Goal: Information Seeking & Learning: Learn about a topic

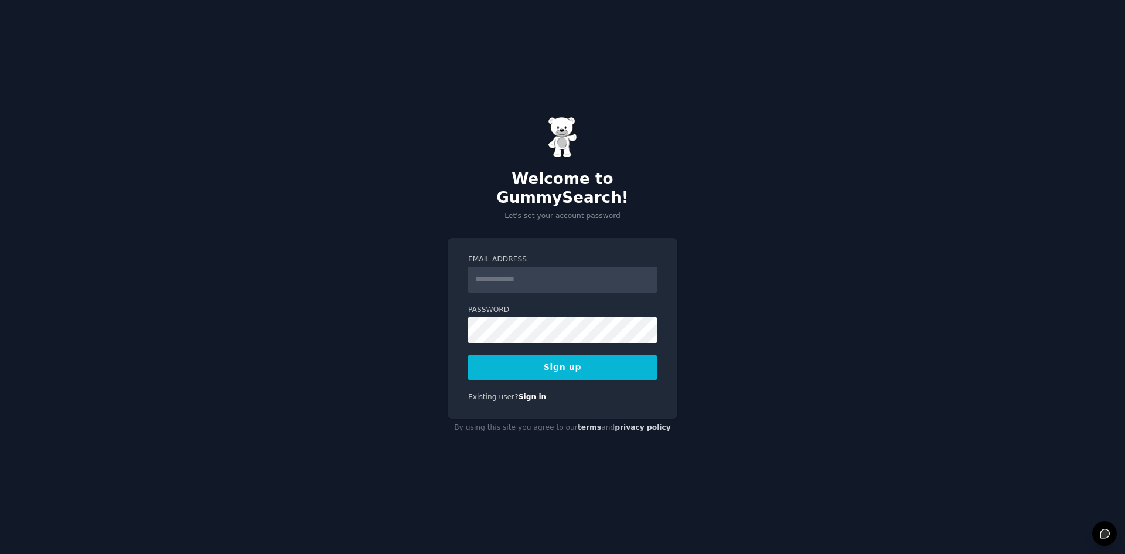
click at [568, 274] on input "Email Address" at bounding box center [562, 280] width 189 height 26
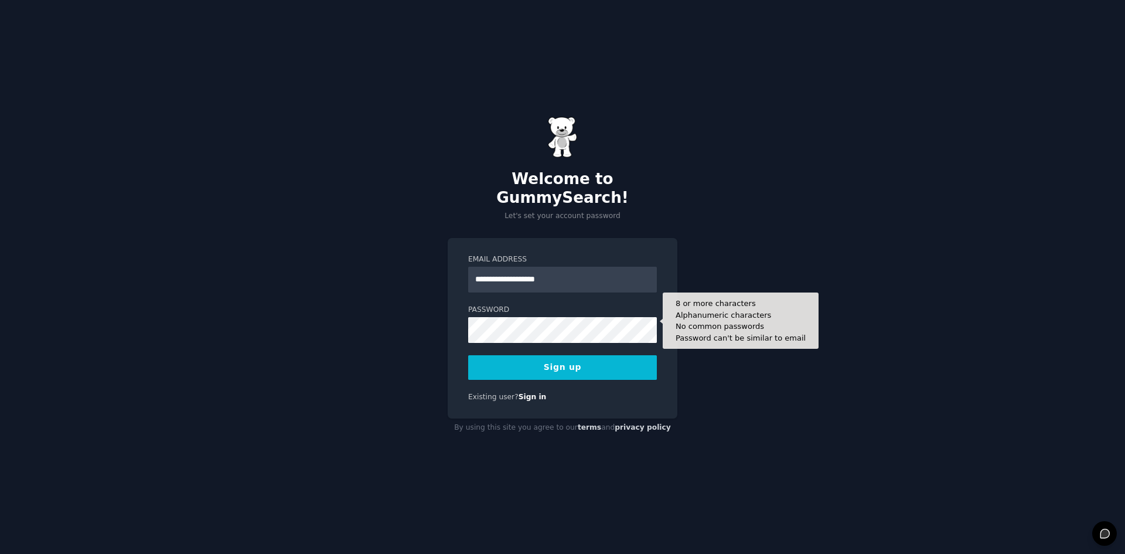
type input "**********"
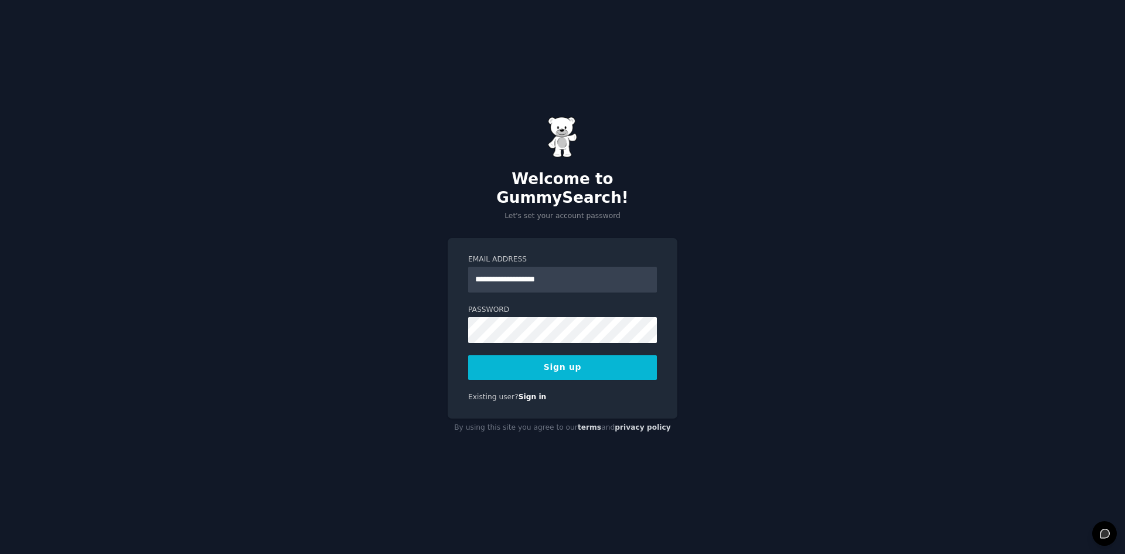
click at [615, 359] on button "Sign up" at bounding box center [562, 367] width 189 height 25
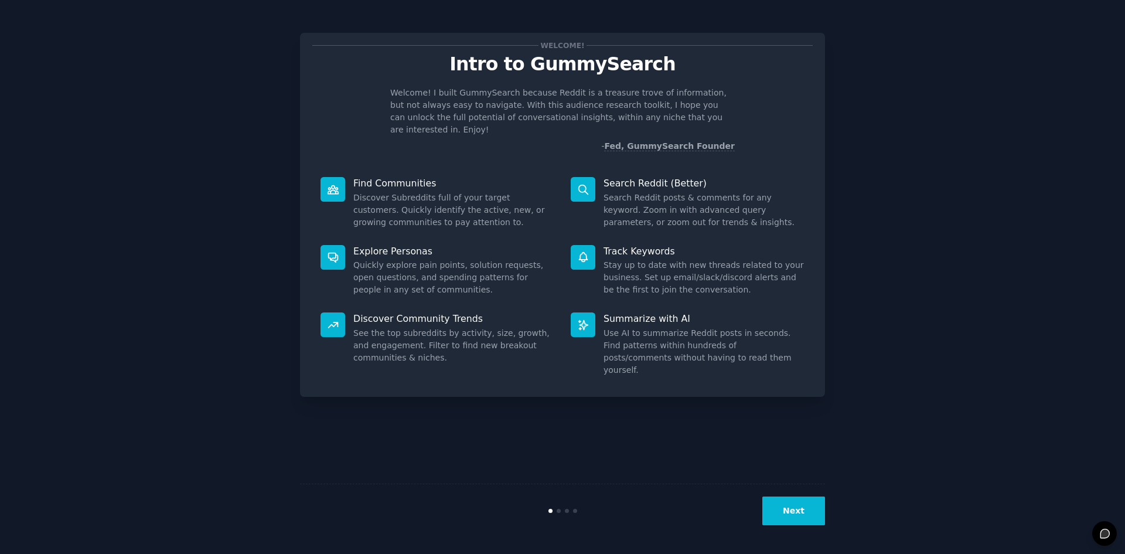
click at [808, 510] on button "Next" at bounding box center [794, 510] width 63 height 29
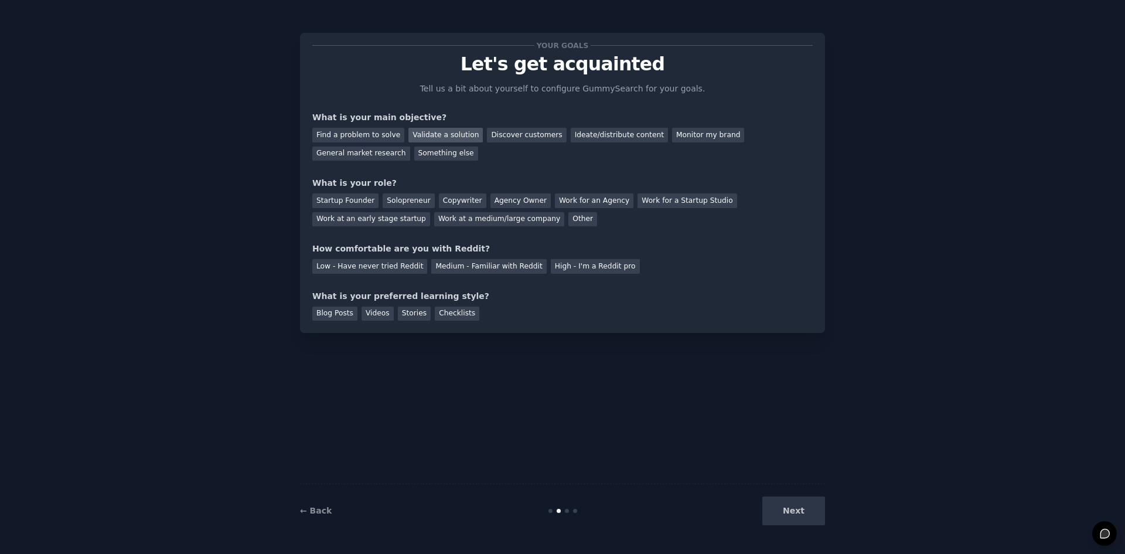
click at [439, 132] on div "Validate a solution" at bounding box center [446, 135] width 74 height 15
click at [383, 200] on div "Solopreneur" at bounding box center [409, 200] width 52 height 15
click at [484, 266] on div "Medium - Familiar with Reddit" at bounding box center [488, 266] width 115 height 15
click at [811, 511] on div "Next" at bounding box center [737, 510] width 175 height 29
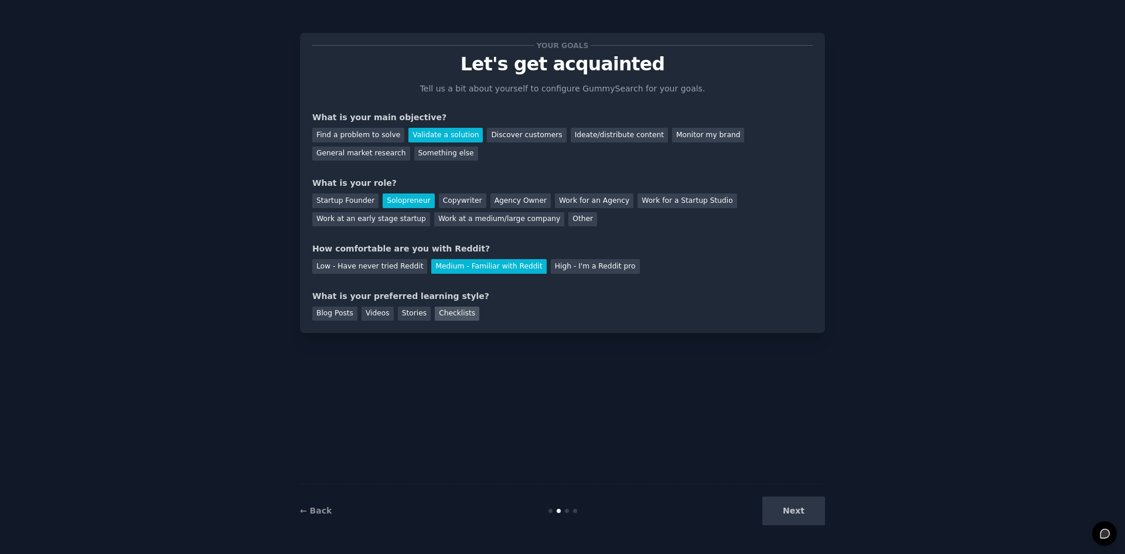
click at [435, 318] on div "Checklists" at bounding box center [457, 314] width 45 height 15
click at [343, 315] on div "Blog Posts" at bounding box center [334, 314] width 45 height 15
click at [369, 314] on div "Videos" at bounding box center [378, 314] width 32 height 15
click at [334, 316] on div "Blog Posts" at bounding box center [334, 314] width 45 height 15
click at [352, 317] on div "Blog Posts" at bounding box center [334, 314] width 45 height 15
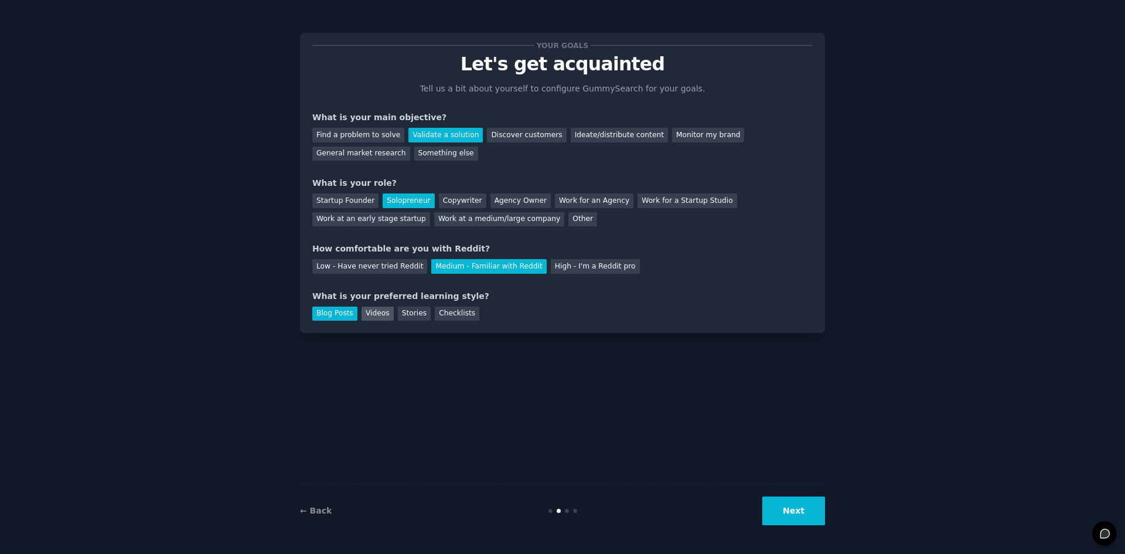
click at [375, 318] on div "Videos" at bounding box center [378, 314] width 32 height 15
click at [414, 317] on div "Stories" at bounding box center [414, 314] width 33 height 15
click at [802, 513] on button "Next" at bounding box center [794, 510] width 63 height 29
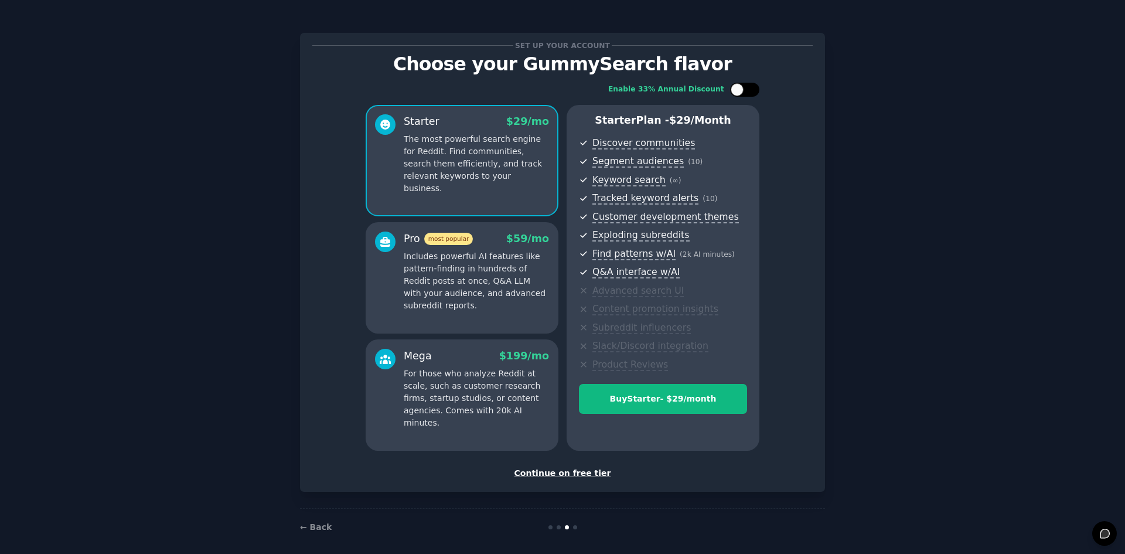
click at [741, 89] on div at bounding box center [737, 89] width 13 height 13
click at [750, 87] on div at bounding box center [752, 89] width 13 height 13
click at [750, 87] on div at bounding box center [751, 90] width 6 height 6
click at [750, 87] on div at bounding box center [752, 89] width 13 height 13
click at [750, 87] on div at bounding box center [751, 90] width 6 height 6
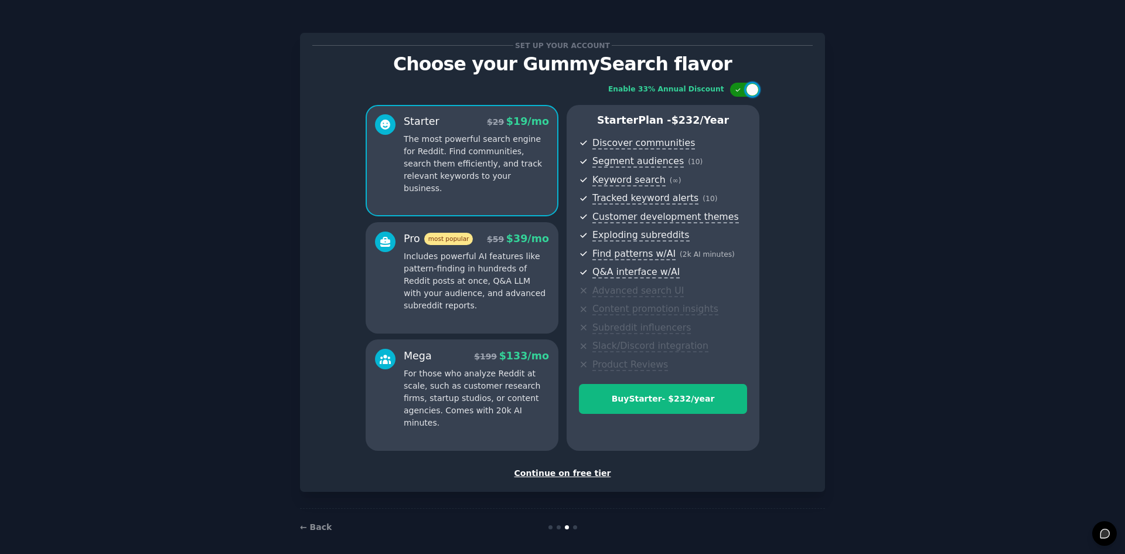
click at [750, 90] on div at bounding box center [752, 89] width 13 height 13
click at [732, 89] on div at bounding box center [737, 89] width 13 height 13
click at [748, 89] on div at bounding box center [752, 89] width 13 height 13
click at [748, 89] on div at bounding box center [751, 90] width 6 height 6
click at [748, 89] on div at bounding box center [752, 89] width 13 height 13
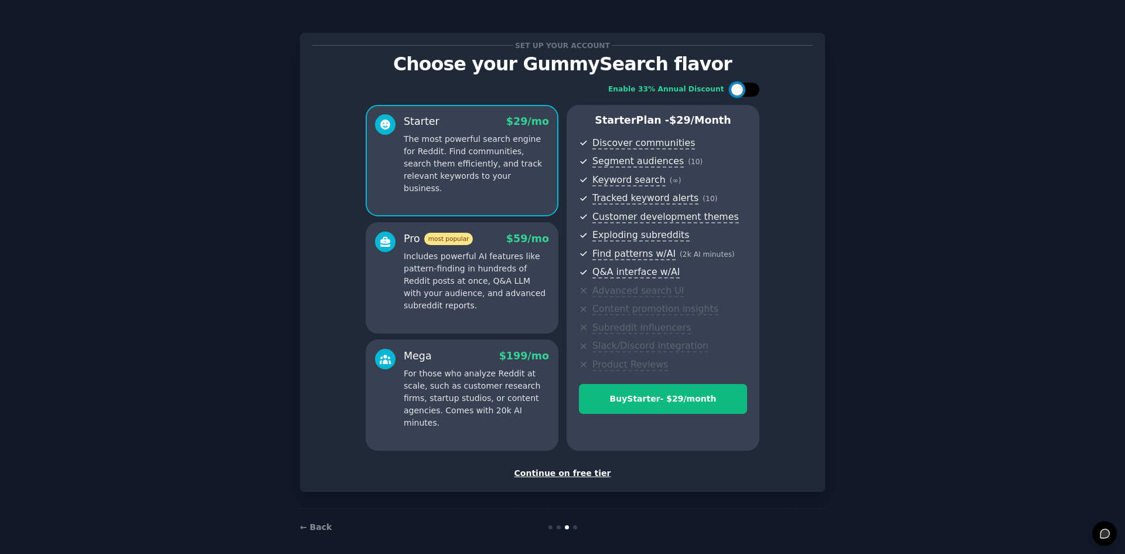
click at [748, 89] on div at bounding box center [751, 90] width 6 height 6
click at [751, 85] on div at bounding box center [752, 89] width 13 height 13
checkbox input "false"
click at [569, 475] on div "Continue on free tier" at bounding box center [562, 473] width 501 height 12
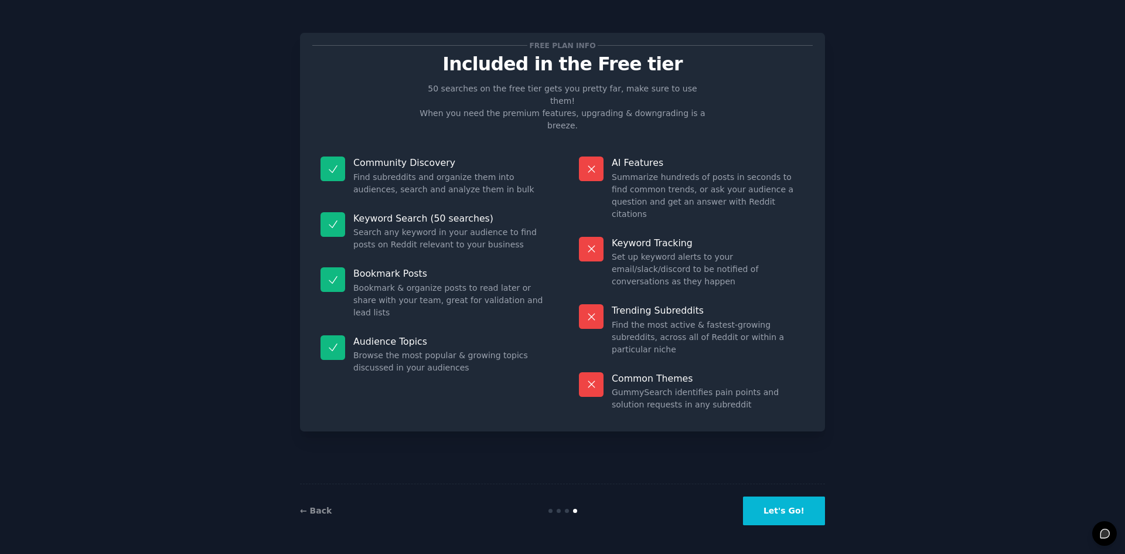
click at [793, 508] on button "Let's Go!" at bounding box center [784, 510] width 82 height 29
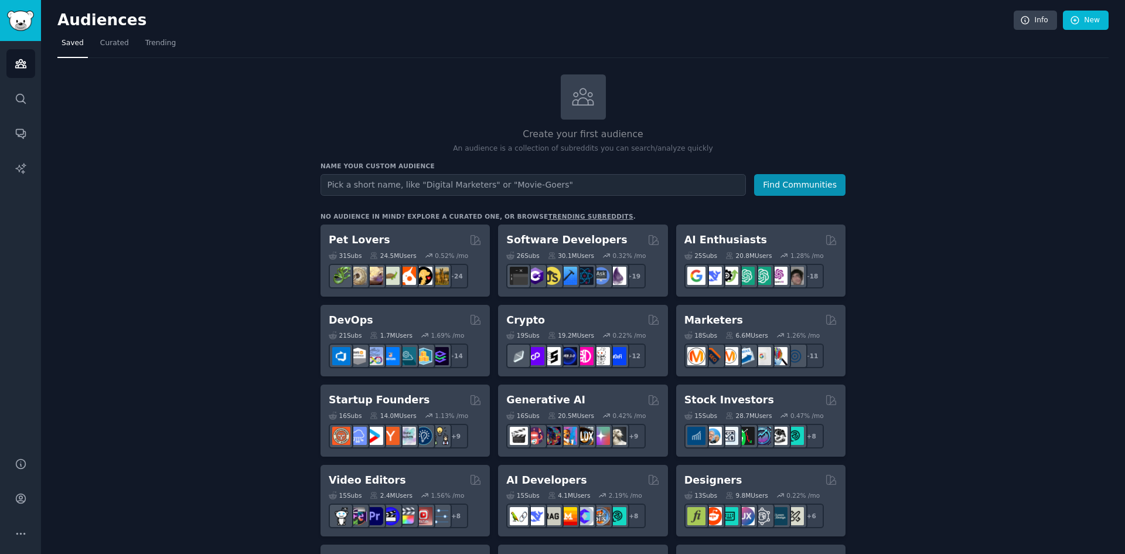
click at [509, 187] on input "text" at bounding box center [534, 185] width 426 height 22
type input "w"
type input "destination weddings"
click at [776, 188] on button "Find Communities" at bounding box center [799, 185] width 91 height 22
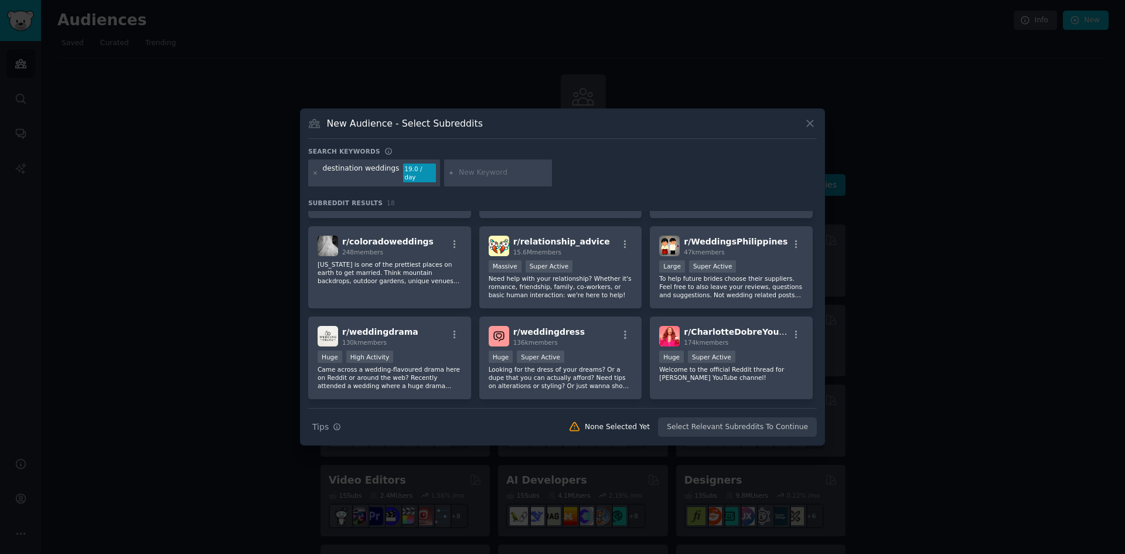
scroll to position [371, 0]
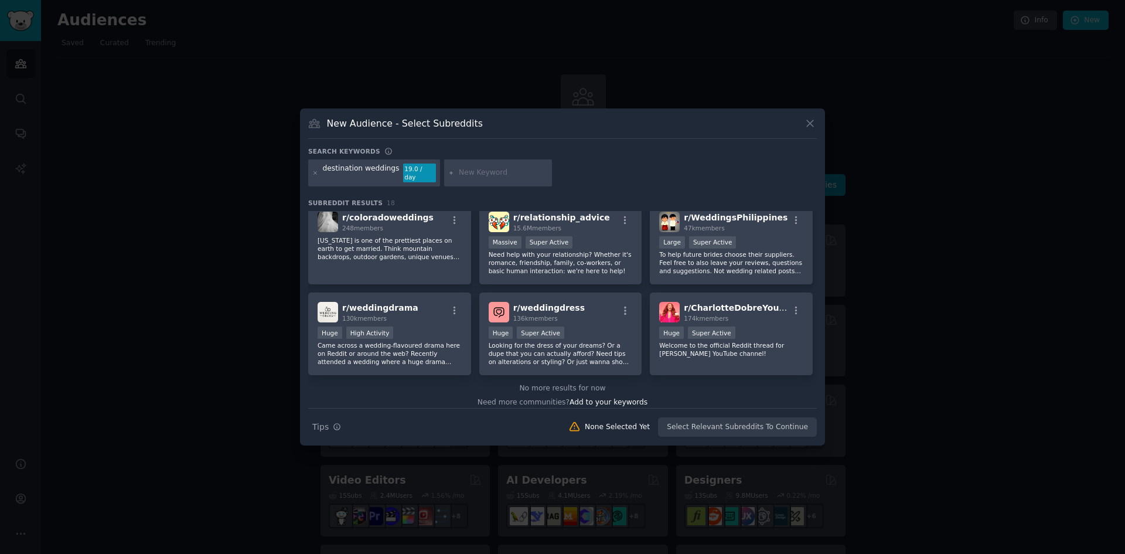
click at [815, 130] on icon at bounding box center [810, 123] width 12 height 12
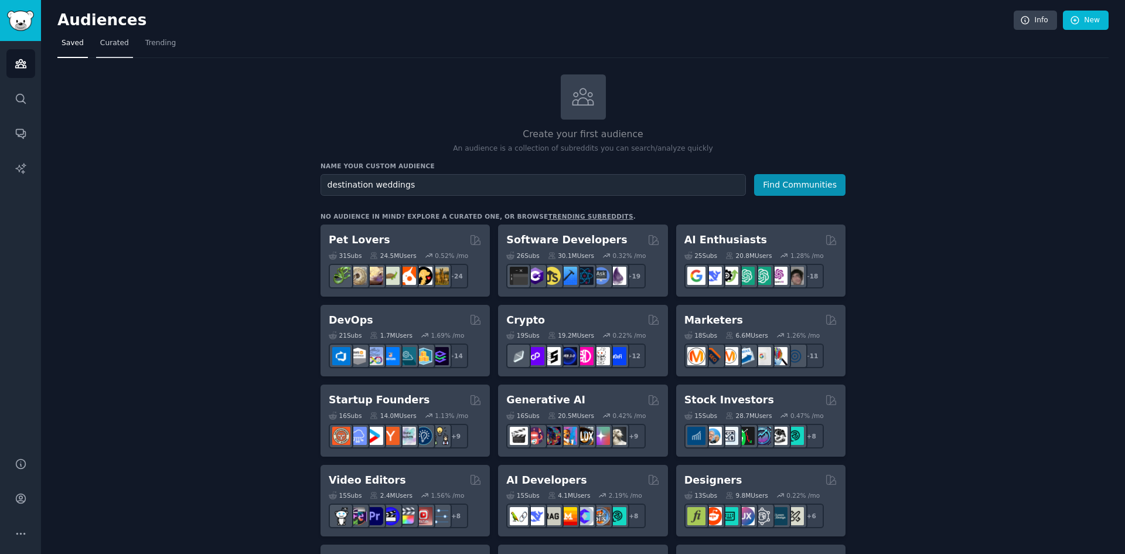
click at [113, 41] on span "Curated" at bounding box center [114, 43] width 29 height 11
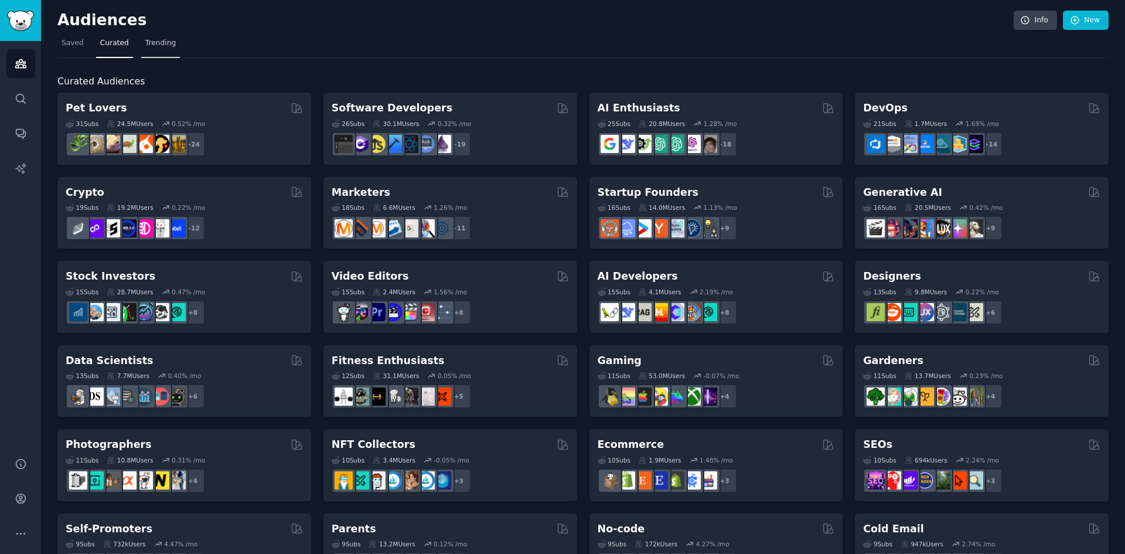
click at [158, 43] on span "Trending" at bounding box center [160, 43] width 30 height 11
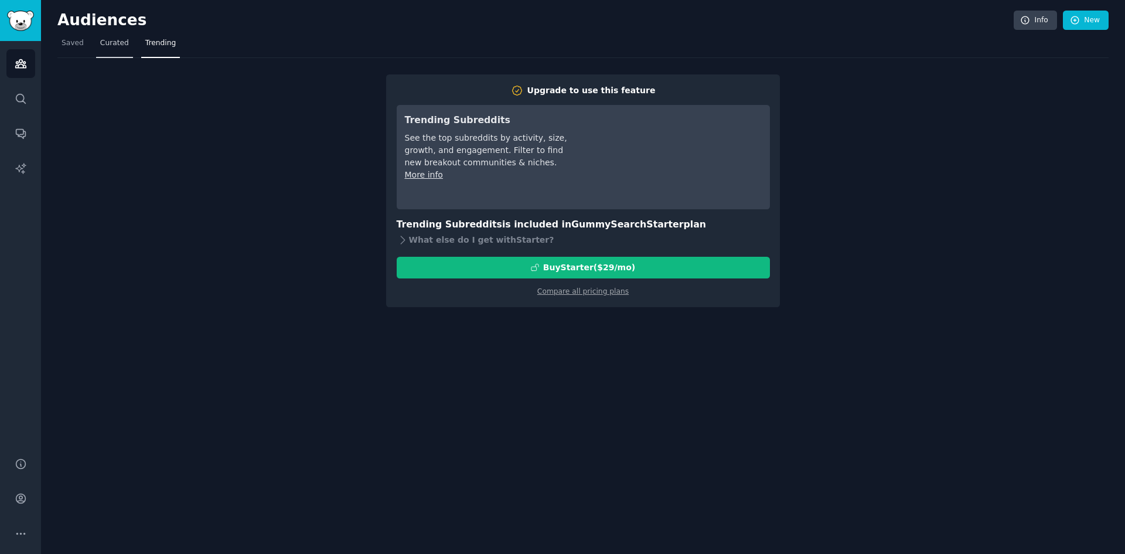
click at [109, 45] on span "Curated" at bounding box center [114, 43] width 29 height 11
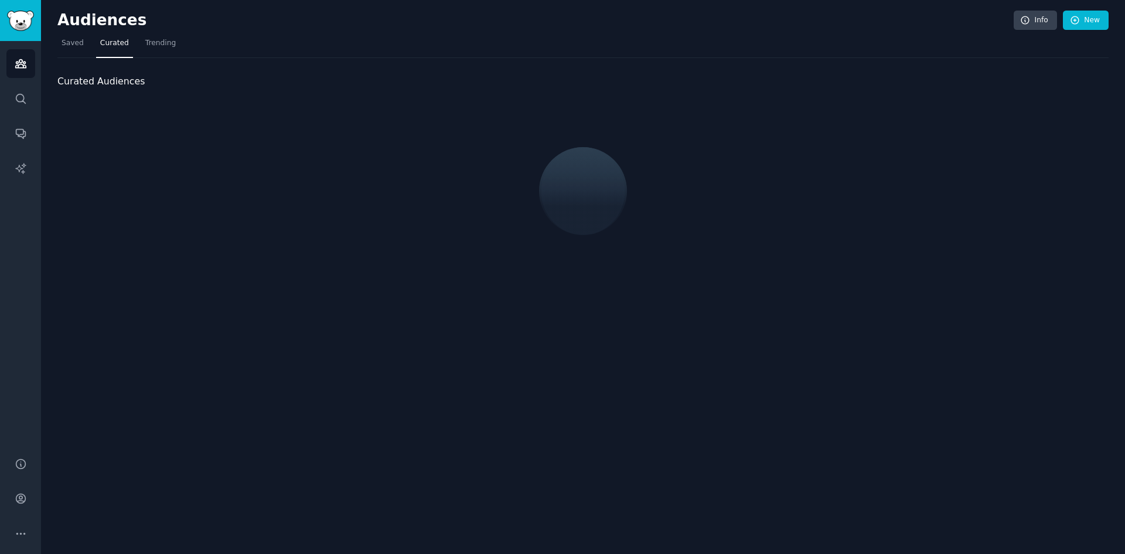
click at [55, 45] on div "Audiences Info New Saved Curated Trending Curated Audiences" at bounding box center [583, 277] width 1084 height 554
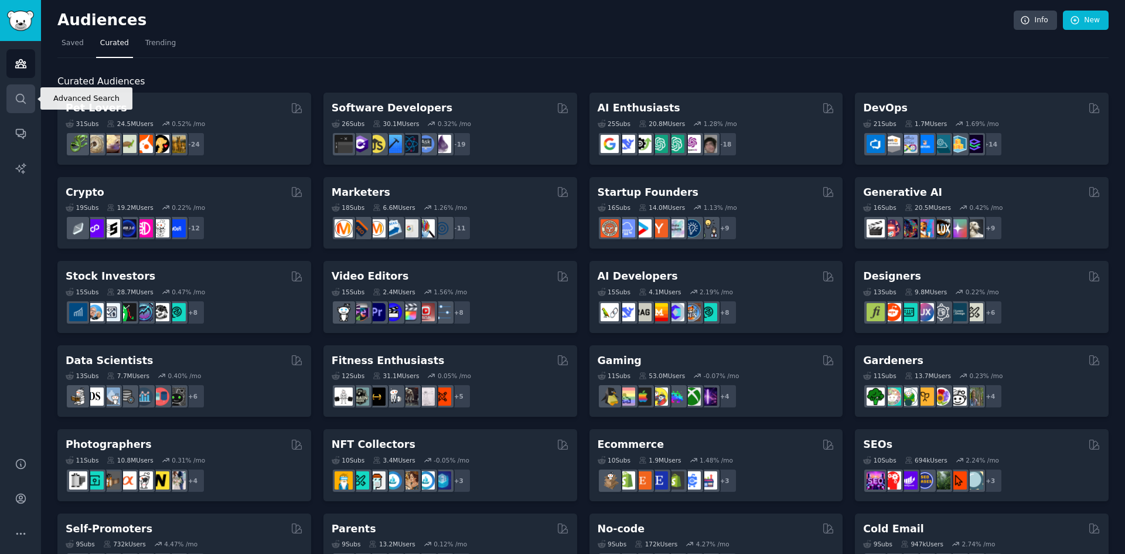
click at [18, 91] on link "Search" at bounding box center [20, 98] width 29 height 29
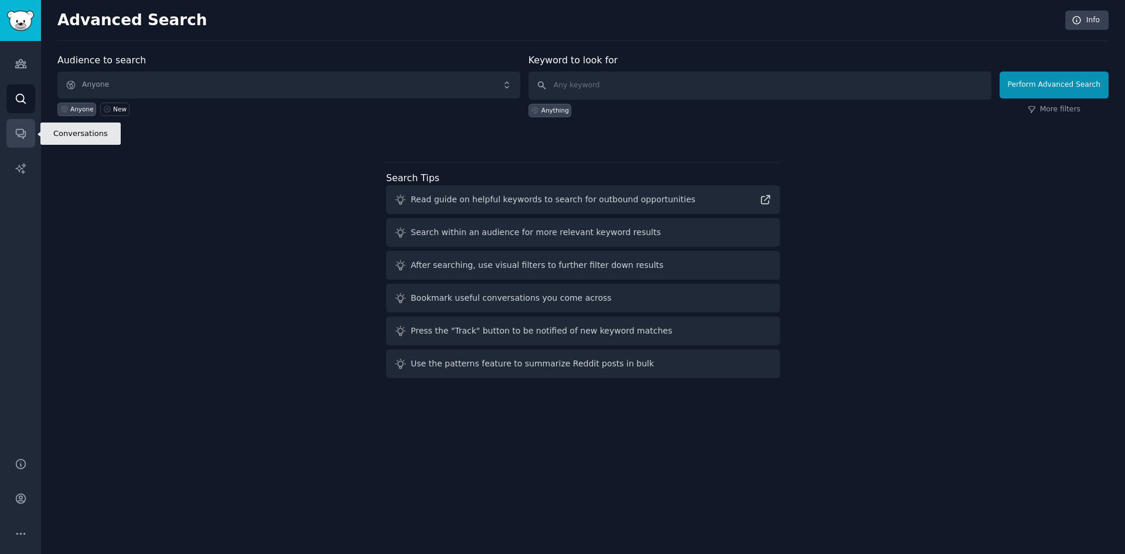
click at [22, 133] on icon "Sidebar" at bounding box center [21, 133] width 12 height 12
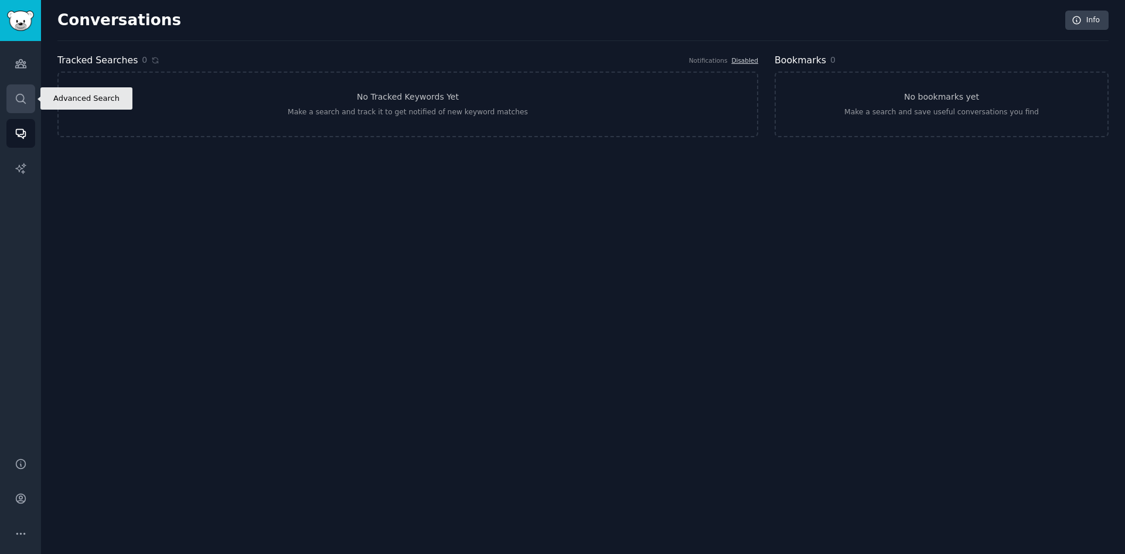
click at [26, 93] on icon "Sidebar" at bounding box center [21, 99] width 12 height 12
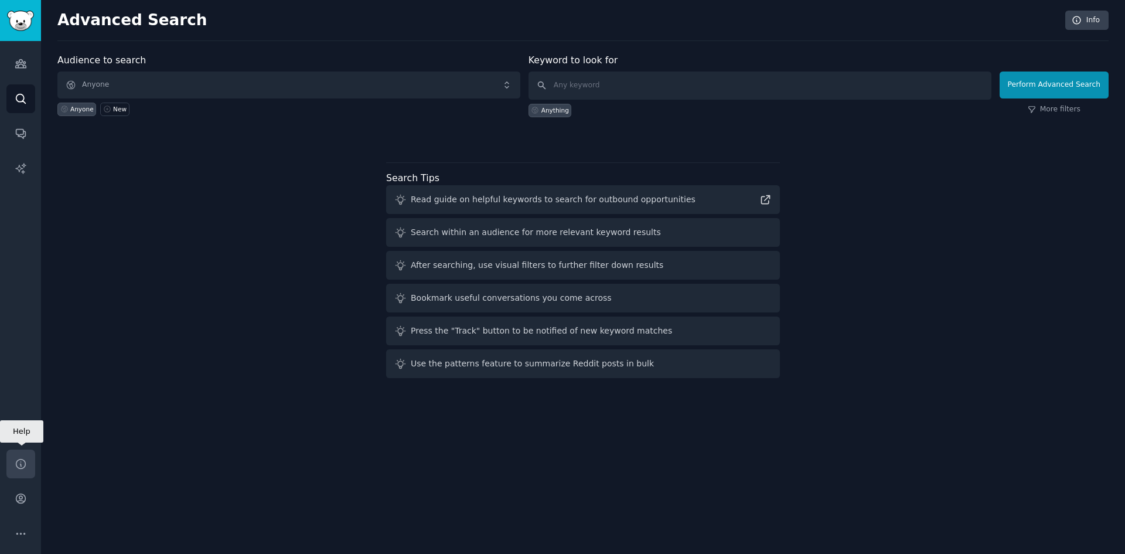
click at [19, 459] on icon "Sidebar" at bounding box center [20, 463] width 9 height 9
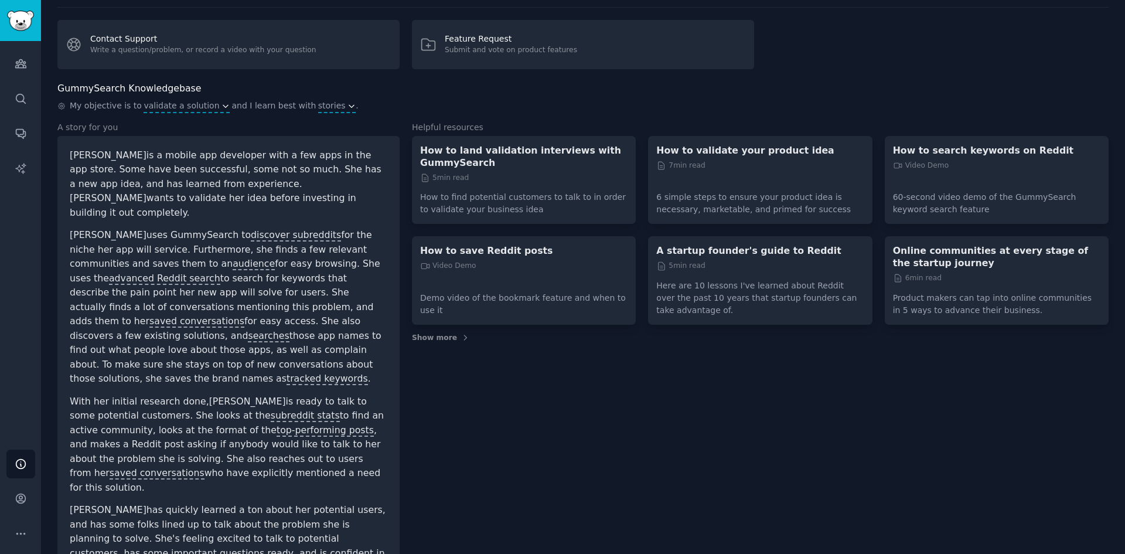
scroll to position [33, 0]
click at [28, 162] on link "AI Reports" at bounding box center [20, 168] width 29 height 29
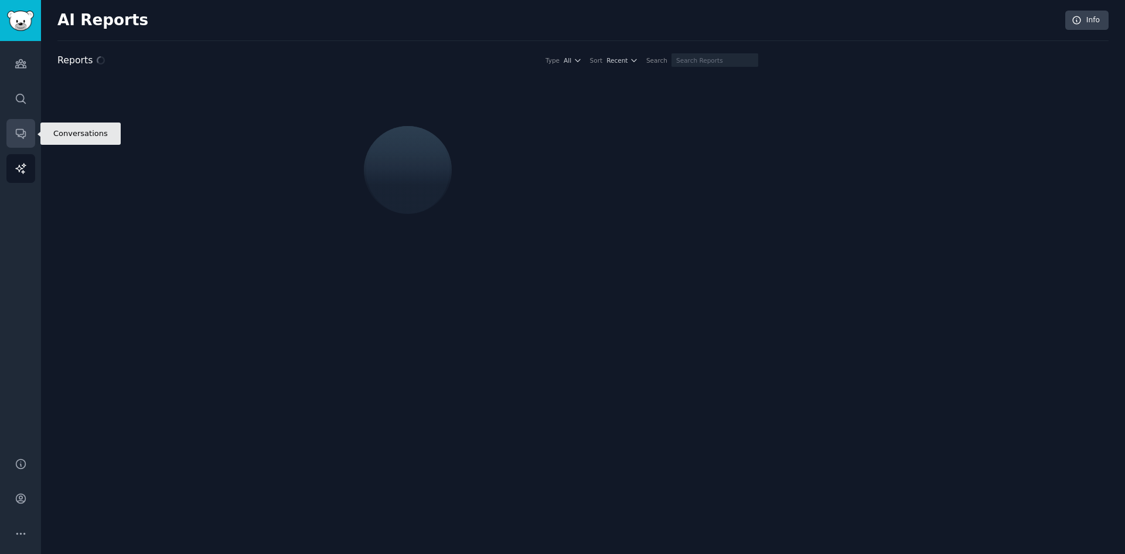
click at [28, 130] on link "Conversations" at bounding box center [20, 133] width 29 height 29
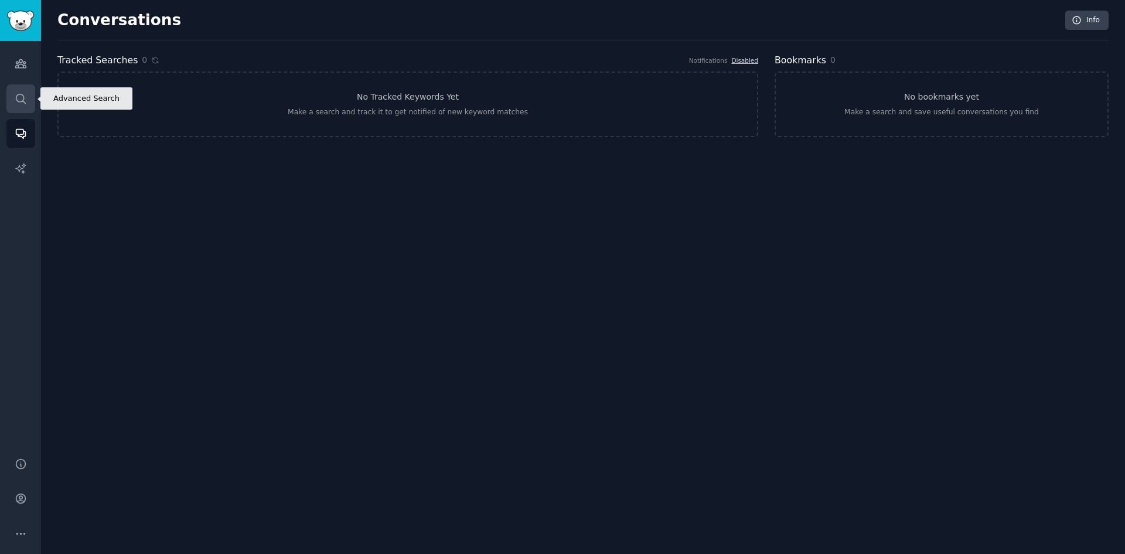
click at [18, 99] on icon "Sidebar" at bounding box center [21, 99] width 12 height 12
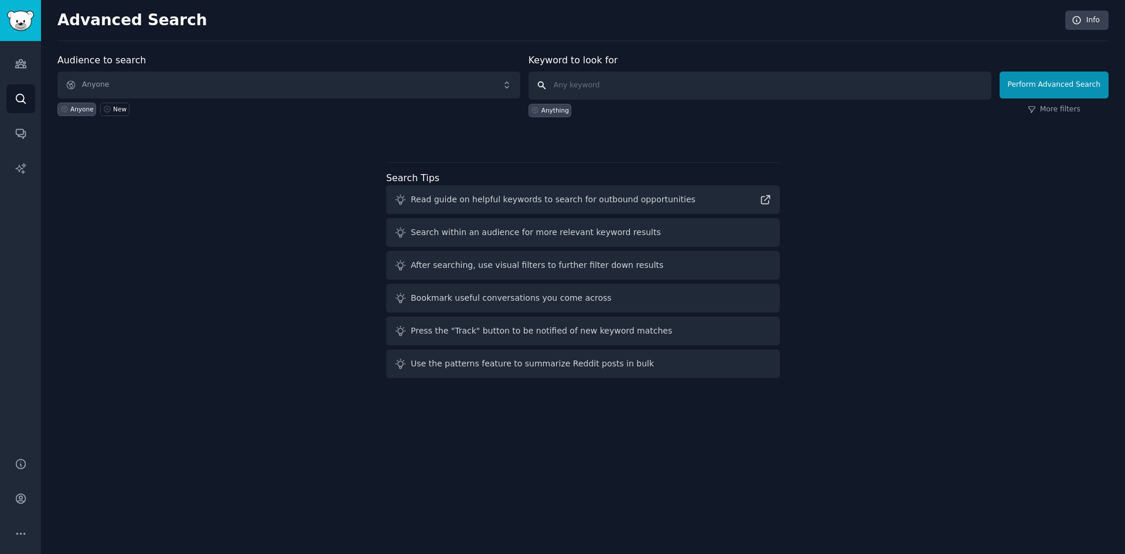
click at [662, 78] on input "text" at bounding box center [760, 86] width 463 height 28
click at [314, 90] on span "Anyone" at bounding box center [288, 85] width 463 height 27
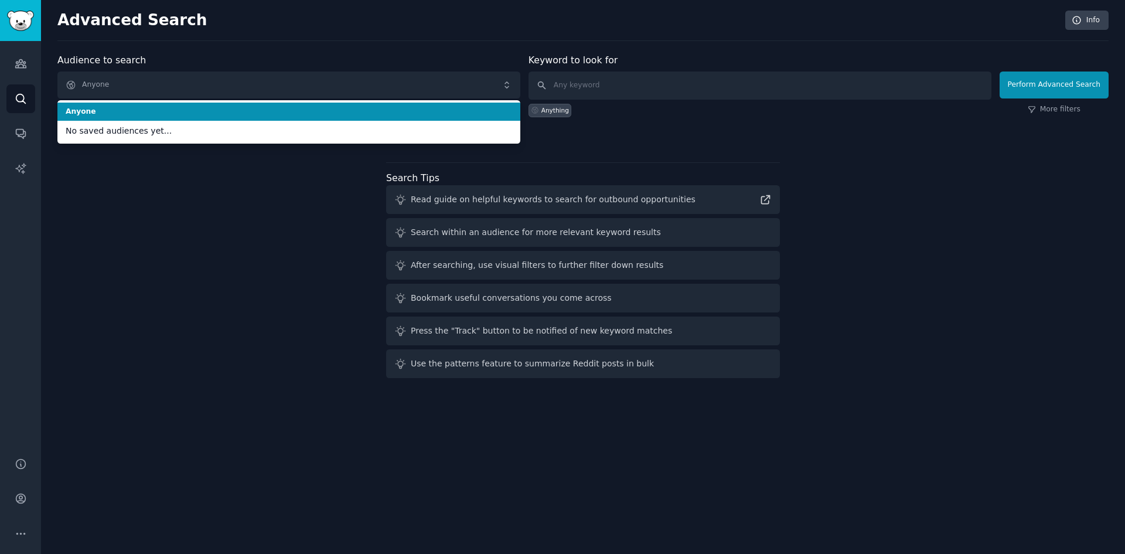
click at [253, 227] on div "Audience to search Anyone Anyone No saved audiences yet... Anyone New Keyword t…" at bounding box center [583, 217] width 1052 height 329
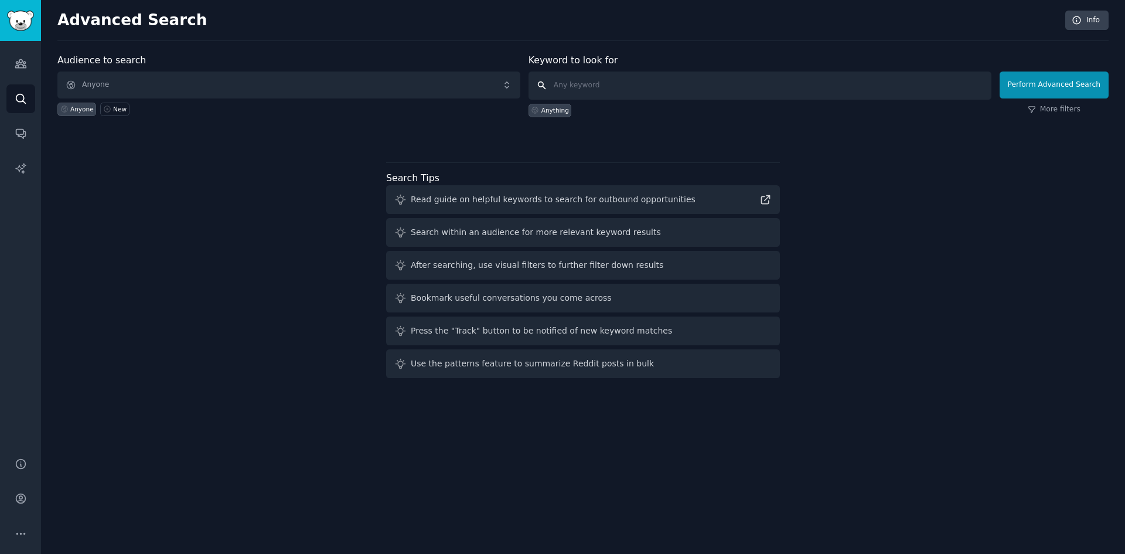
click at [668, 86] on input "text" at bounding box center [760, 86] width 463 height 28
type input "cargo loading"
click at [1029, 96] on button "Perform Advanced Search" at bounding box center [1054, 85] width 109 height 27
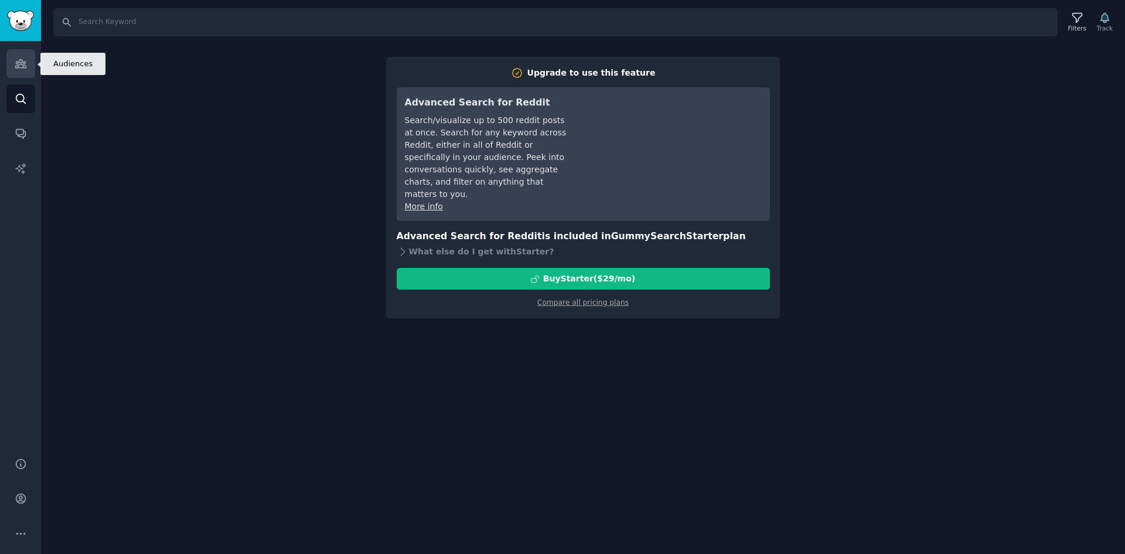
click at [10, 64] on link "Audiences" at bounding box center [20, 63] width 29 height 29
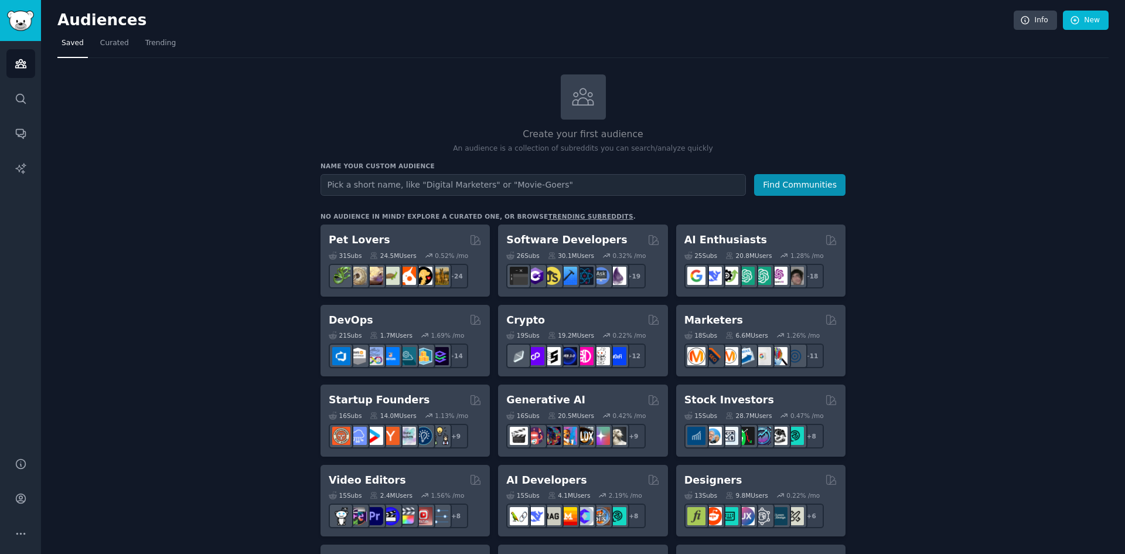
click at [403, 182] on input "text" at bounding box center [534, 185] width 426 height 22
type input "Want to buy"
click at [790, 184] on button "Find Communities" at bounding box center [799, 185] width 91 height 22
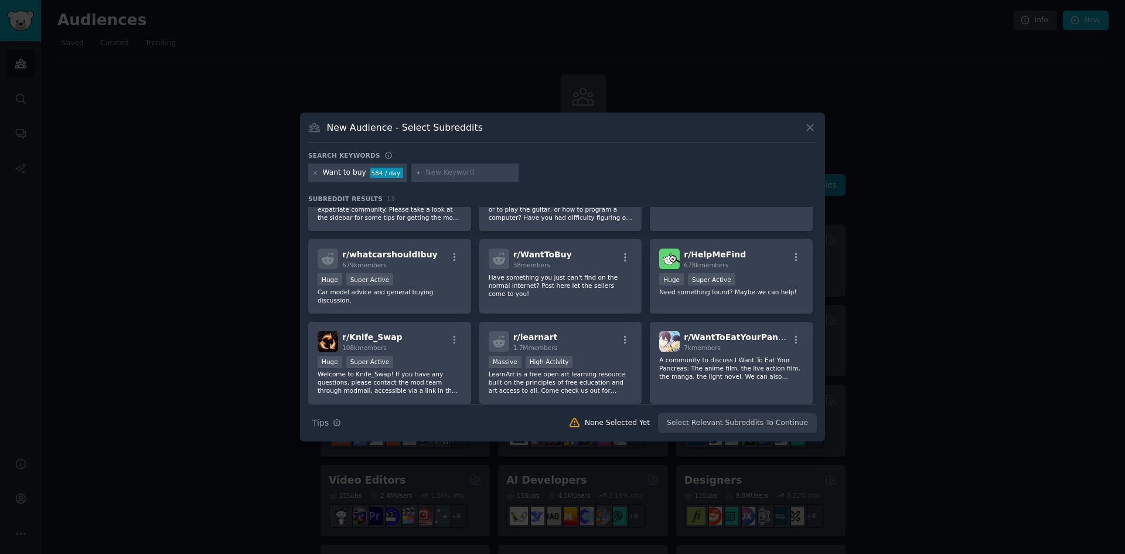
scroll to position [59, 0]
click at [750, 278] on div "Huge Super Active" at bounding box center [731, 280] width 144 height 15
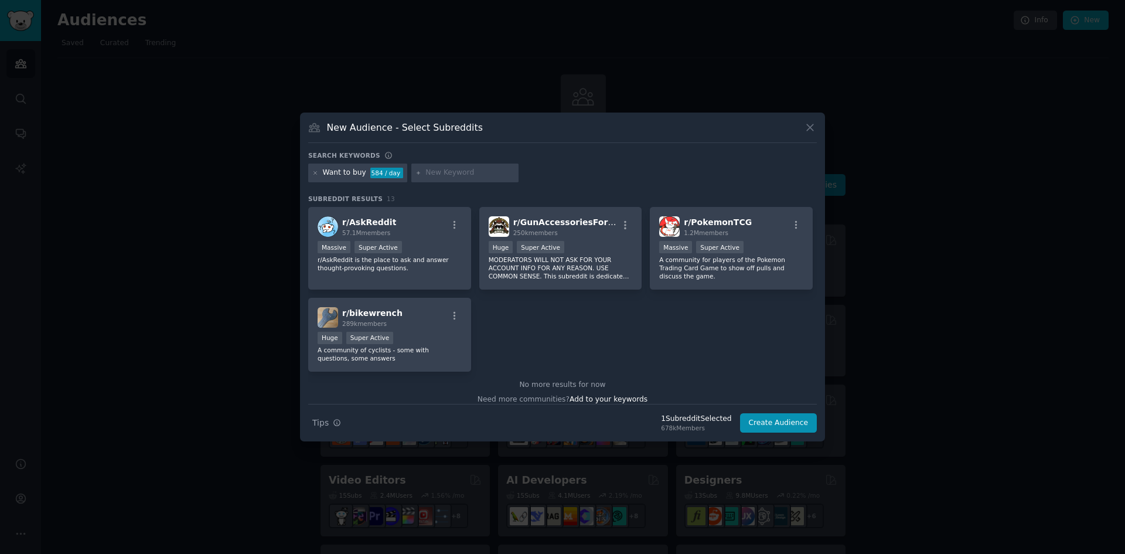
scroll to position [264, 0]
click at [315, 170] on icon at bounding box center [315, 173] width 6 height 6
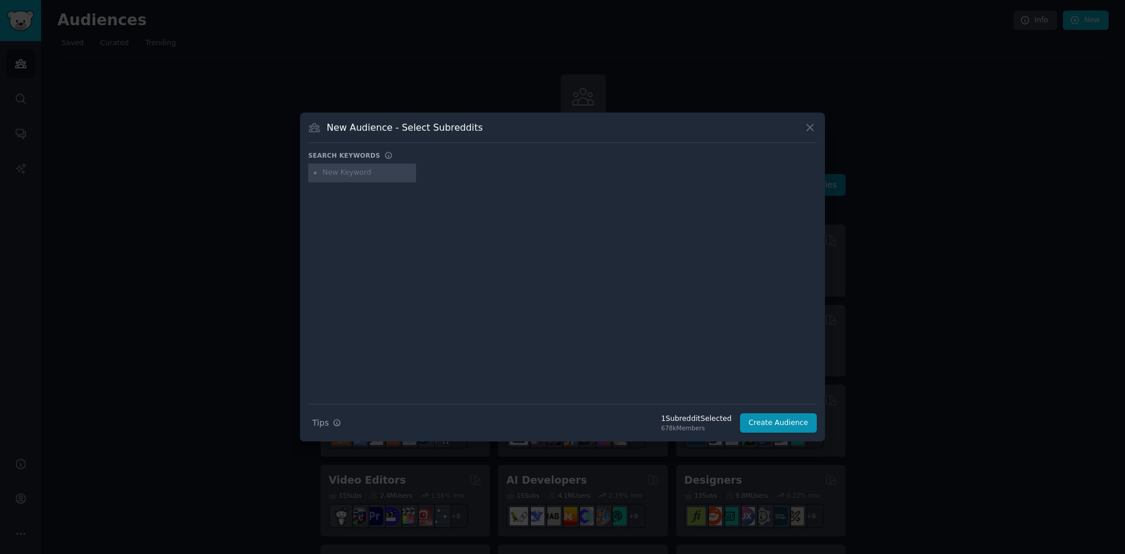
click at [351, 169] on input "text" at bounding box center [367, 173] width 89 height 11
type input "wishlist"
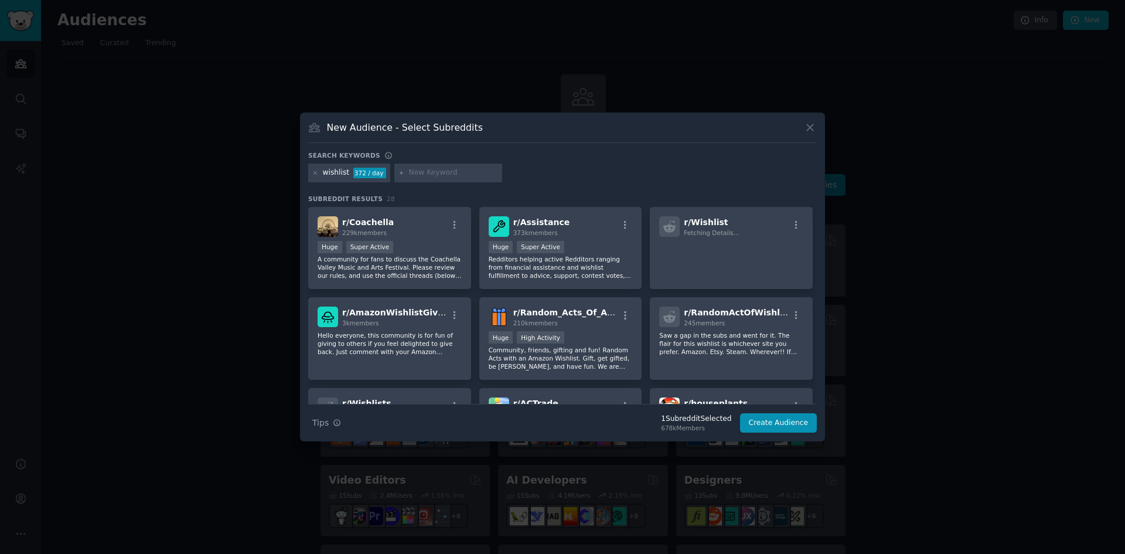
click at [416, 168] on input "text" at bounding box center [453, 173] width 89 height 11
click at [314, 171] on icon at bounding box center [315, 173] width 6 height 6
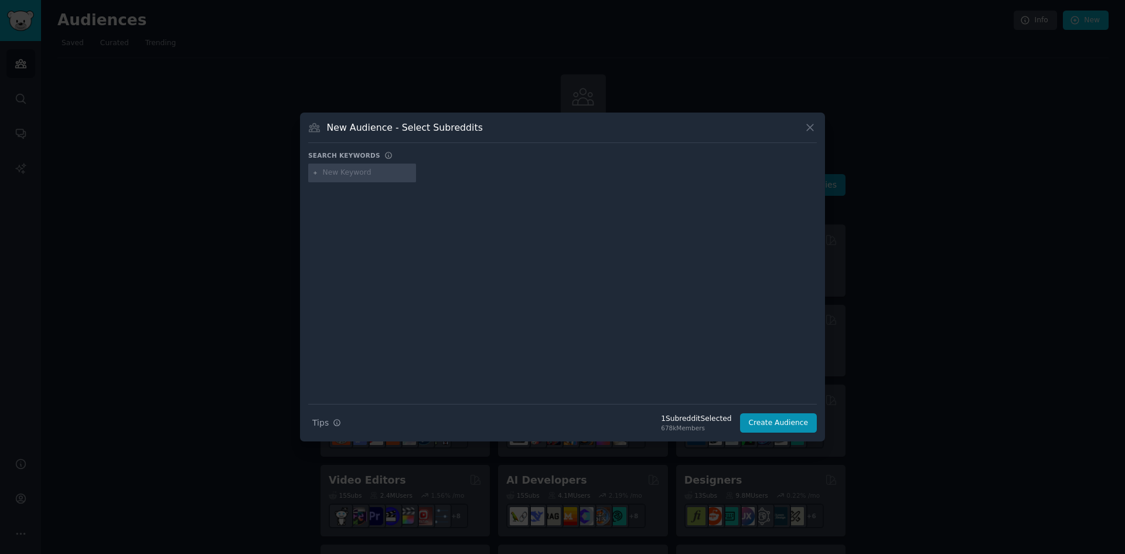
click at [352, 173] on input "text" at bounding box center [367, 173] width 89 height 11
type input "marketplace"
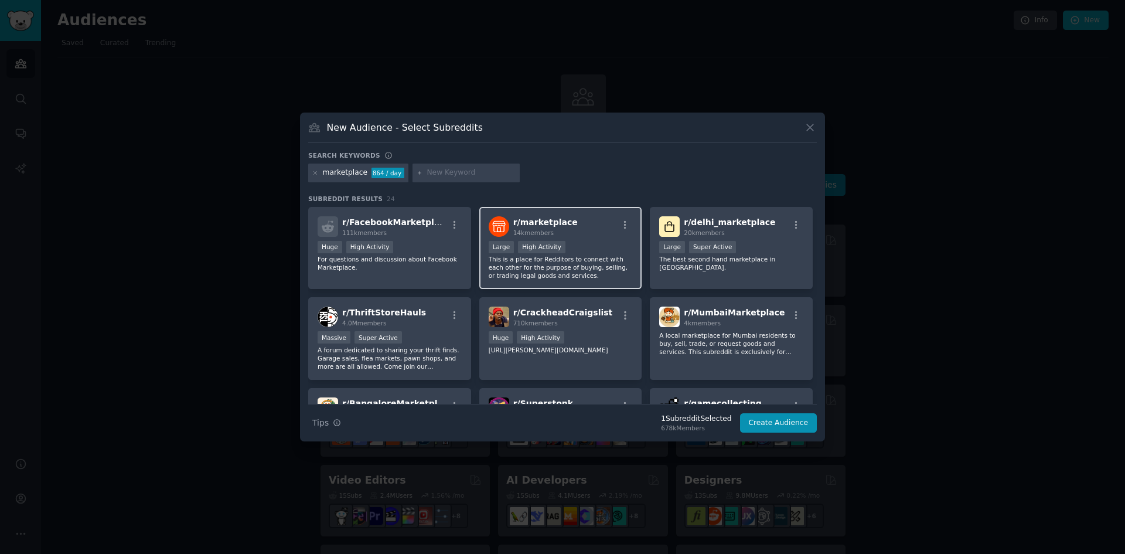
click at [622, 249] on div "Large High Activity" at bounding box center [561, 248] width 144 height 15
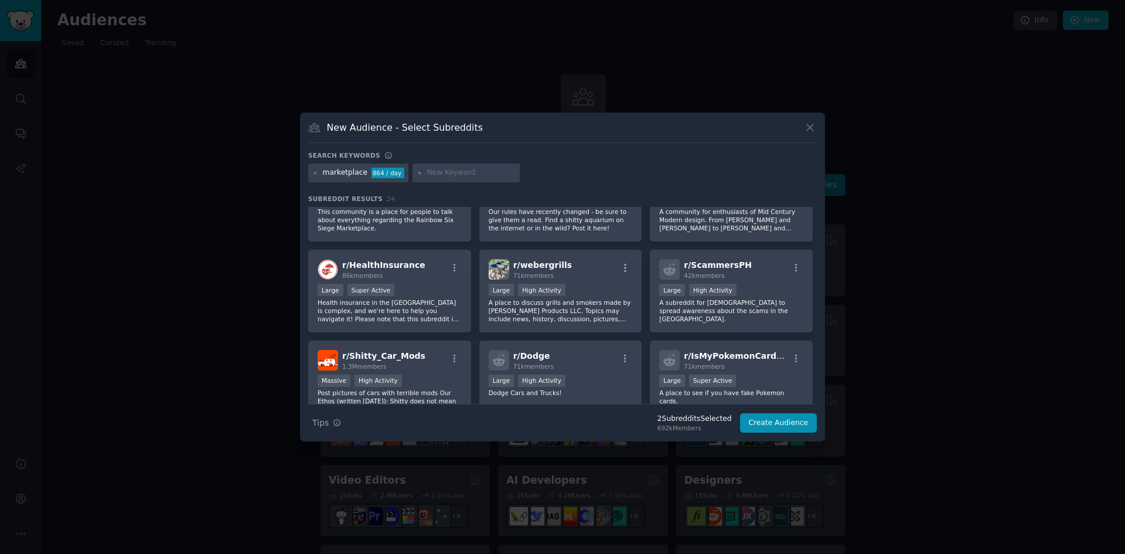
scroll to position [410, 0]
click at [780, 416] on button "Create Audience" at bounding box center [778, 423] width 77 height 20
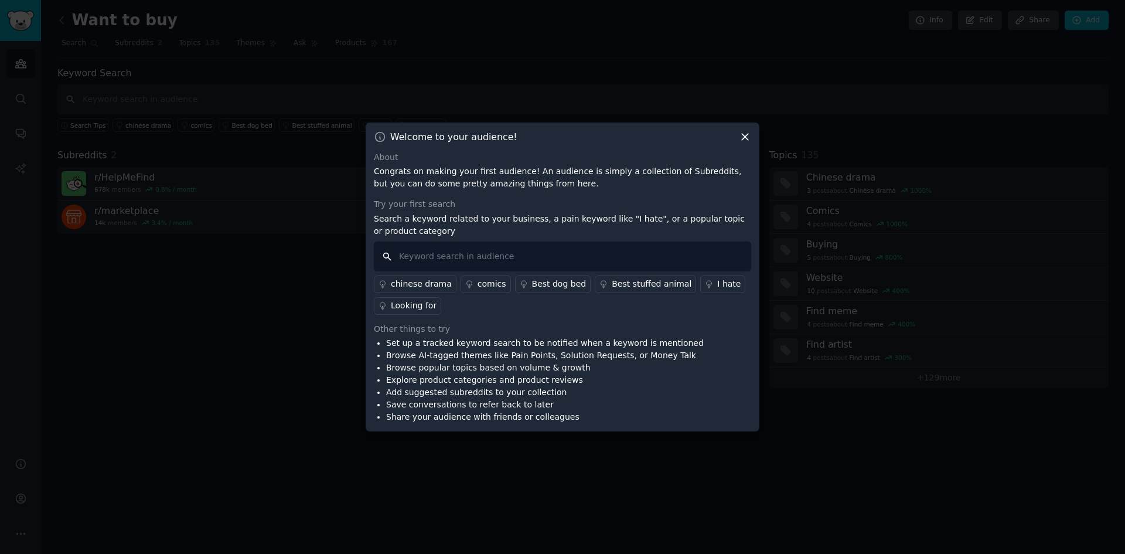
click at [492, 253] on input "text" at bounding box center [562, 256] width 377 height 30
type input "I want to buy"
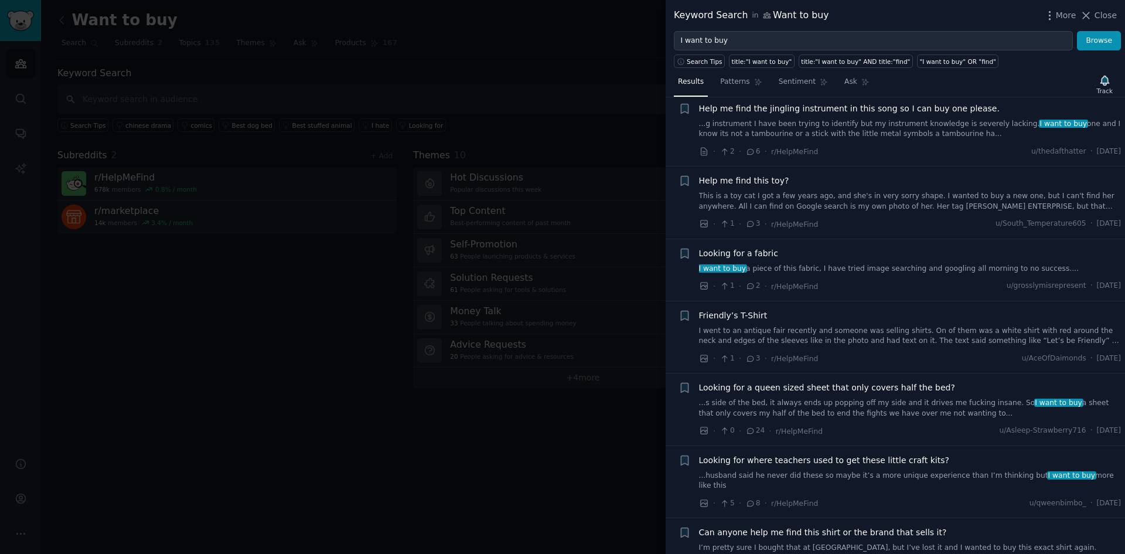
scroll to position [821, 0]
click at [511, 471] on div at bounding box center [562, 277] width 1125 height 554
